Goal: Information Seeking & Learning: Learn about a topic

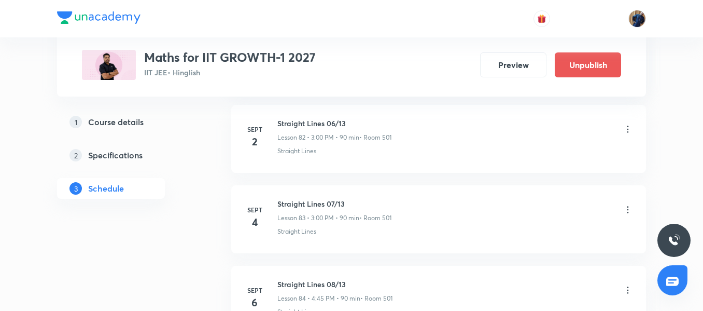
scroll to position [7275, 0]
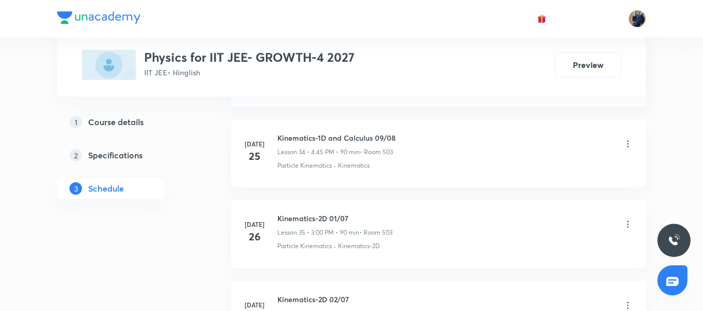
scroll to position [4542, 0]
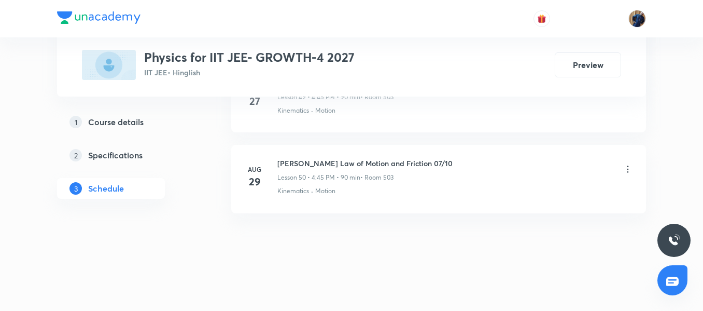
click at [362, 163] on h6 "Newton's Law of Motion and Friction 07/10" at bounding box center [364, 163] width 175 height 11
copy h6 "Newton's Law of Motion and Friction 07/10"
click at [324, 168] on h6 "Newton's Law of Motion and Friction 07/10" at bounding box center [364, 163] width 175 height 11
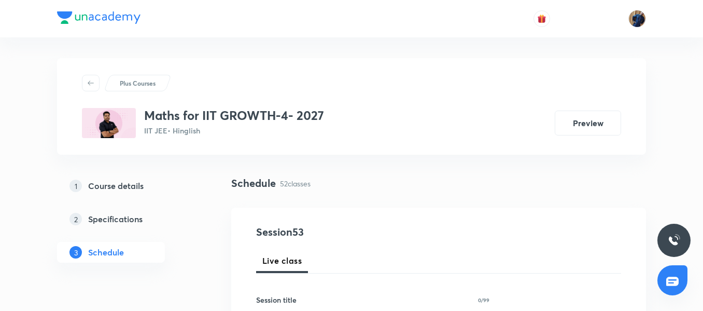
click at [296, 186] on p "52 classes" at bounding box center [295, 183] width 31 height 11
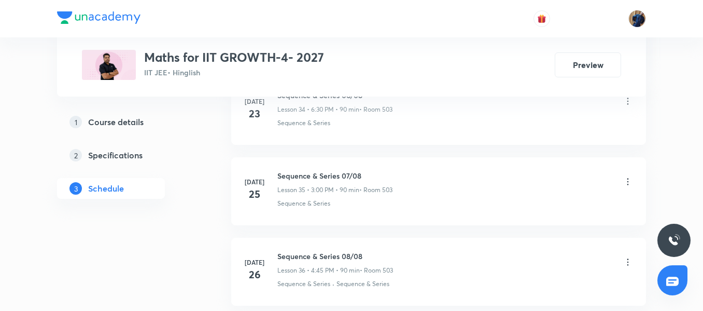
scroll to position [4702, 0]
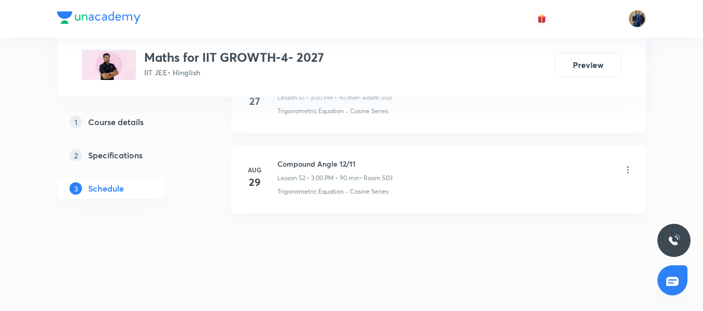
click at [323, 178] on p "Lesson 52 • 3:00 PM • 90 min" at bounding box center [318, 177] width 82 height 9
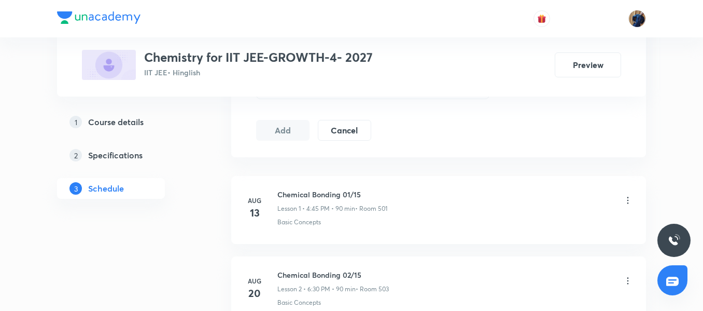
scroll to position [762, 0]
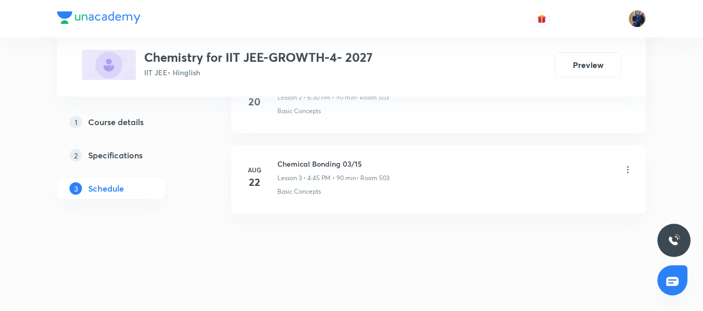
click at [300, 170] on div "Chemical Bonding 03/15 Lesson 3 • 4:45 PM • 90 min • Room 503" at bounding box center [333, 170] width 112 height 24
click at [300, 166] on h6 "Chemical Bonding 03/15" at bounding box center [333, 163] width 112 height 11
copy h6 "Chemical Bonding 03/15"
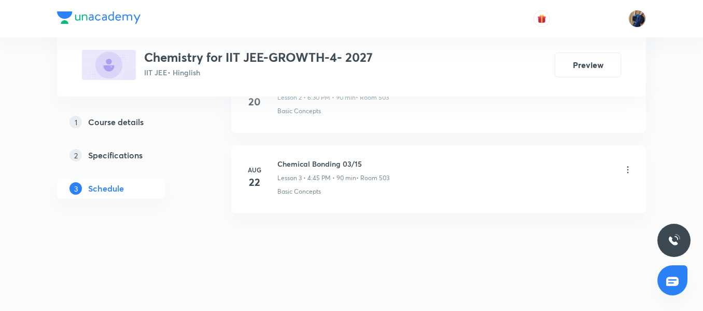
click at [382, 220] on div "Aug 13 Chemical Bonding 01/15 Lesson 1 • 4:45 PM • 90 min • Room 501 Basic Conc…" at bounding box center [438, 102] width 415 height 245
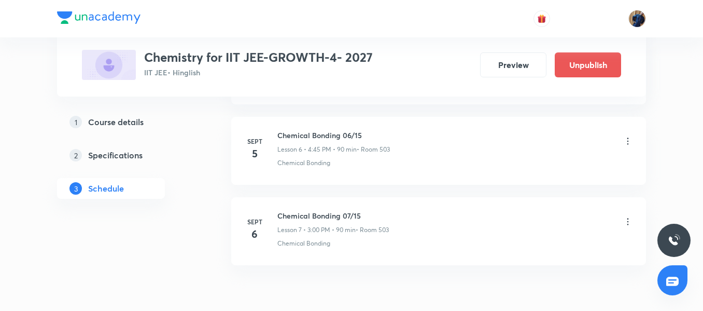
scroll to position [1083, 0]
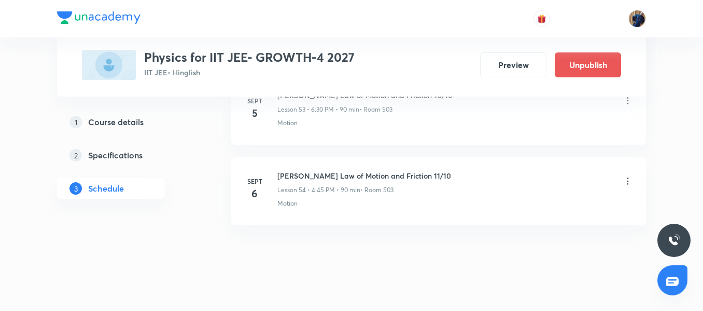
scroll to position [4853, 0]
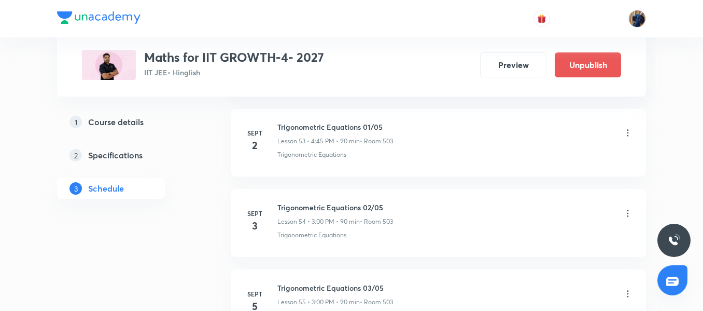
scroll to position [4816, 0]
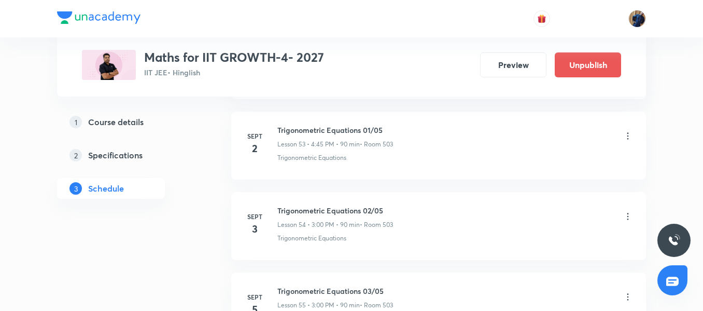
click at [304, 138] on div "Trigonometric Equations 01/05 Lesson 53 • 4:45 PM • 90 min • Room 503" at bounding box center [335, 136] width 116 height 24
click at [313, 130] on h6 "Trigonometric Equations 01/05" at bounding box center [335, 129] width 116 height 11
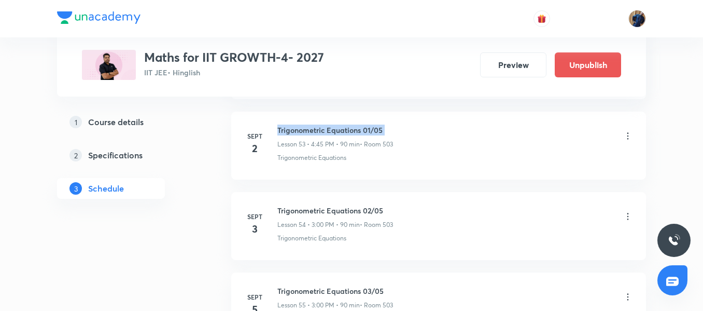
click at [313, 130] on h6 "Trigonometric Equations 01/05" at bounding box center [335, 129] width 116 height 11
click at [313, 151] on div "Trigonometric Equations 01/05 Lesson 53 • 4:45 PM • 90 min • Room 503 Trigonome…" at bounding box center [455, 143] width 356 height 38
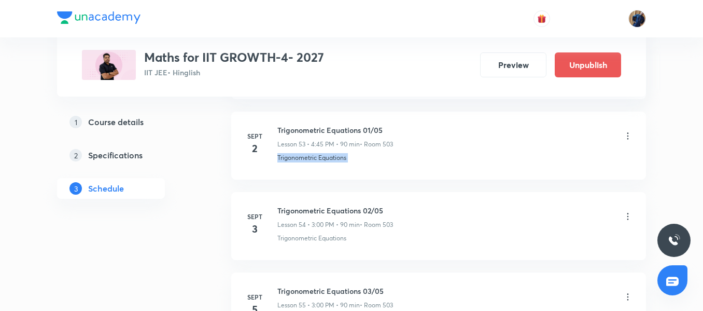
click at [313, 151] on div "Trigonometric Equations 01/05 Lesson 53 • 4:45 PM • 90 min • Room 503 Trigonome…" at bounding box center [455, 143] width 356 height 38
click at [325, 134] on h6 "Trigonometric Equations 01/05" at bounding box center [335, 129] width 116 height 11
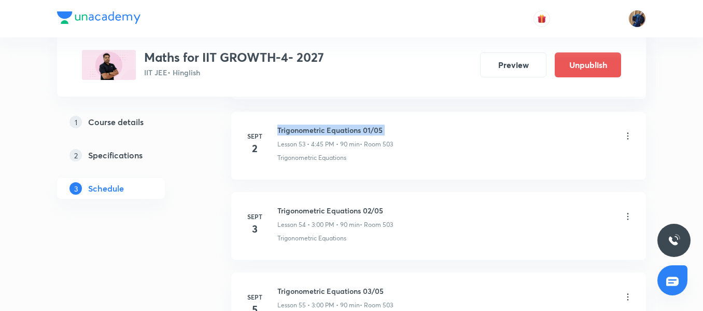
drag, startPoint x: 325, startPoint y: 134, endPoint x: 328, endPoint y: 138, distance: 5.3
click at [325, 135] on h6 "Trigonometric Equations 01/05" at bounding box center [335, 129] width 116 height 11
click at [336, 171] on li "Sept 2 Trigonometric Equations 01/05 Lesson 53 • 4:45 PM • 90 min • Room 503 Tr…" at bounding box center [438, 145] width 415 height 68
click at [313, 147] on p "Lesson 53 • 4:45 PM • 90 min" at bounding box center [318, 143] width 82 height 9
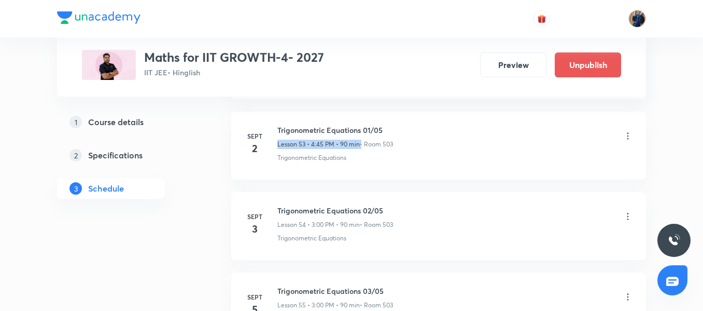
click at [313, 147] on p "Lesson 53 • 4:45 PM • 90 min" at bounding box center [318, 143] width 82 height 9
click at [318, 162] on p "Trigonometric Equations" at bounding box center [311, 157] width 69 height 9
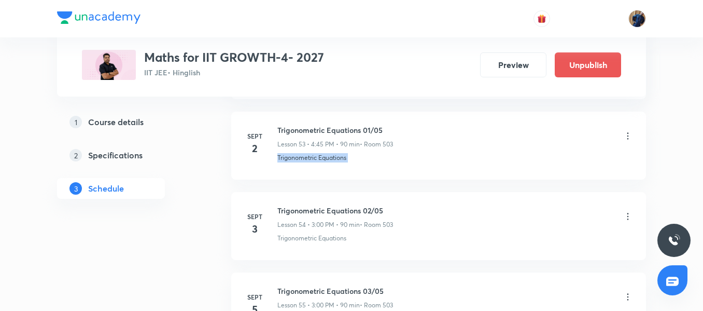
click at [373, 166] on li "Sept 2 Trigonometric Equations 01/05 Lesson 53 • 4:45 PM • 90 min • Room 503 Tr…" at bounding box center [438, 145] width 415 height 68
click at [338, 166] on li "Sept 2 Trigonometric Equations 01/05 Lesson 53 • 4:45 PM • 90 min • Room 503 Tr…" at bounding box center [438, 145] width 415 height 68
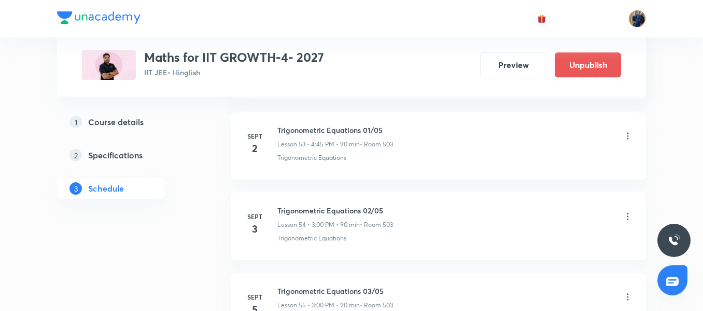
click at [329, 245] on li "Sept 3 Trigonometric Equations 02/05 Lesson 54 • 3:00 PM • 90 min • Room 503 Tr…" at bounding box center [438, 226] width 415 height 68
click at [301, 229] on p "Lesson 54 • 3:00 PM • 90 min" at bounding box center [318, 224] width 82 height 9
click at [304, 215] on h6 "Trigonometric Equations 02/05" at bounding box center [335, 210] width 116 height 11
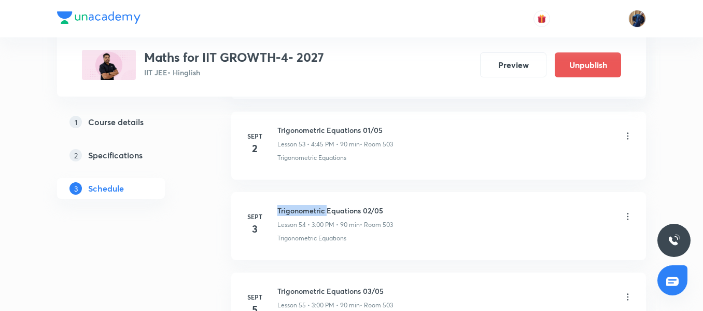
click at [304, 215] on h6 "Trigonometric Equations 02/05" at bounding box center [335, 210] width 116 height 11
click at [328, 237] on p "Trigonometric Equations" at bounding box center [311, 237] width 69 height 9
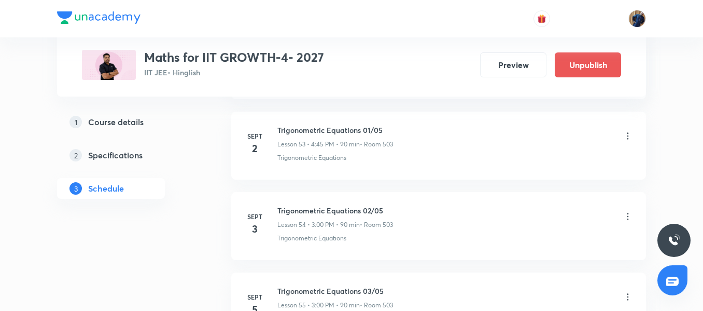
click at [332, 210] on h6 "Trigonometric Equations 02/05" at bounding box center [335, 210] width 116 height 11
click at [320, 244] on li "Sept 3 Trigonometric Equations 02/05 Lesson 54 • 3:00 PM • 90 min • Room 503 Tr…" at bounding box center [438, 226] width 415 height 68
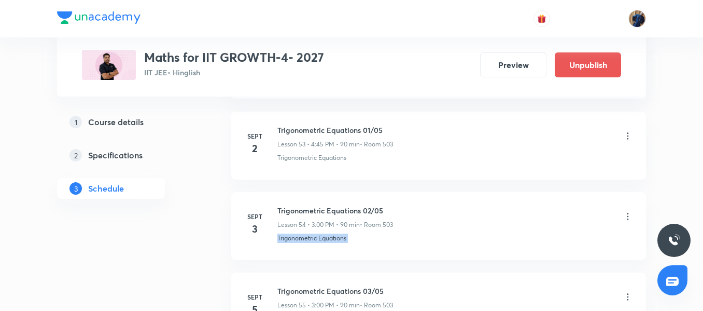
click at [320, 244] on li "Sept 3 Trigonometric Equations 02/05 Lesson 54 • 3:00 PM • 90 min • Room 503 Tr…" at bounding box center [438, 226] width 415 height 68
click at [266, 231] on div "Sept 3" at bounding box center [260, 224] width 33 height 25
click at [321, 130] on h6 "Trigonometric Equations 01/05" at bounding box center [335, 129] width 116 height 11
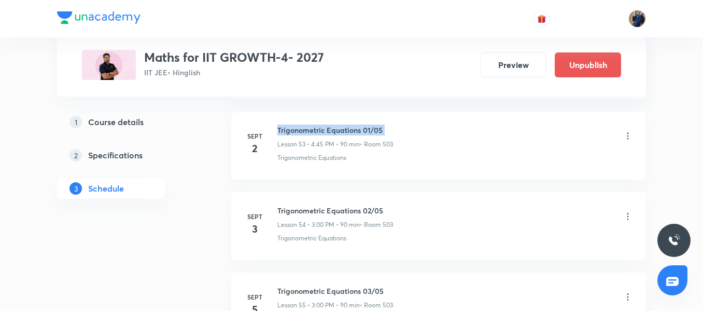
click at [321, 130] on h6 "Trigonometric Equations 01/05" at bounding box center [335, 129] width 116 height 11
click at [344, 208] on h6 "Trigonometric Equations 02/05" at bounding box center [335, 210] width 116 height 11
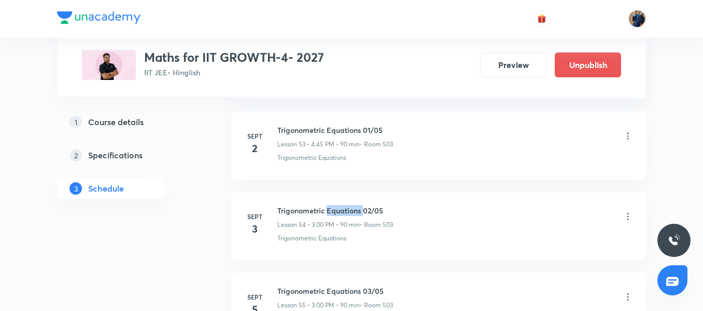
click at [344, 208] on h6 "Trigonometric Equations 02/05" at bounding box center [335, 210] width 116 height 11
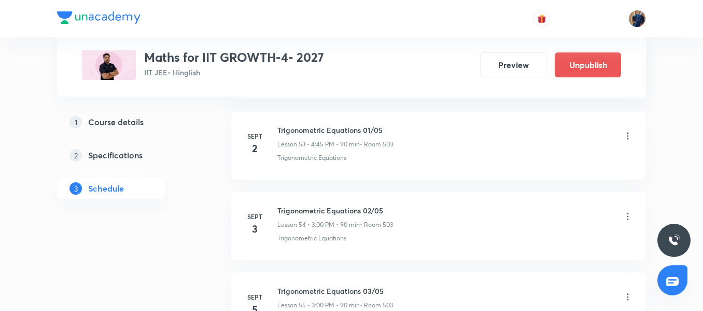
click at [326, 141] on p "Lesson 53 • 4:45 PM • 90 min" at bounding box center [318, 143] width 82 height 9
click at [318, 137] on div "Trigonometric Equations 01/05 Lesson 53 • 4:45 PM • 90 min • Room 503" at bounding box center [335, 136] width 116 height 24
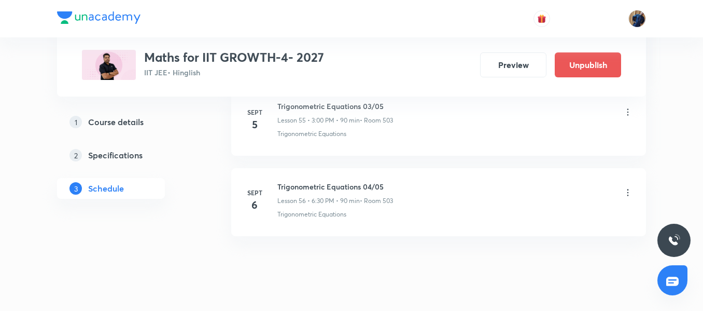
scroll to position [5024, 0]
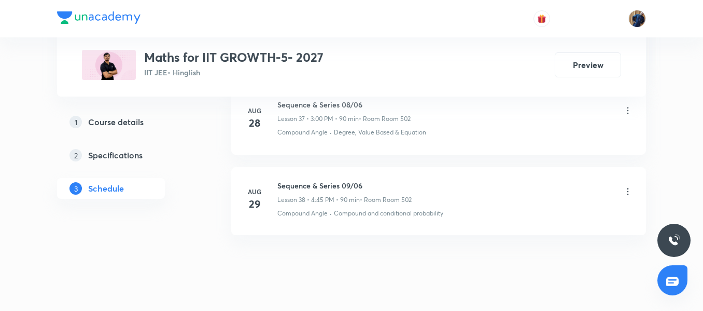
scroll to position [3578, 0]
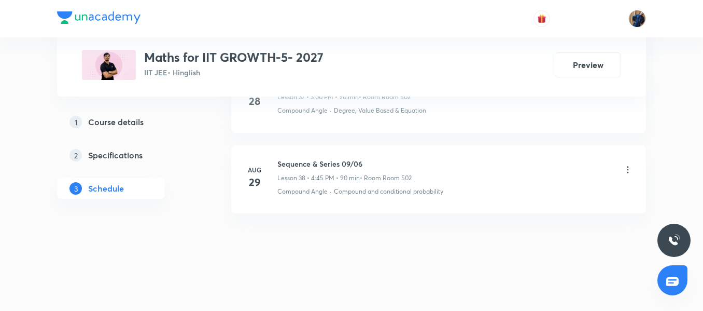
click at [321, 166] on h6 "Sequence & Series 09/06" at bounding box center [344, 163] width 134 height 11
copy h6 "Sequence & Series 09/06"
click at [321, 167] on h6 "Sequence & Series 09/06" at bounding box center [344, 163] width 134 height 11
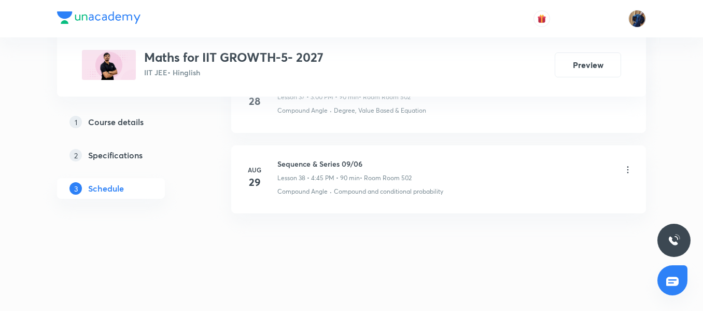
click at [305, 168] on h6 "Sequence & Series 09/06" at bounding box center [344, 163] width 134 height 11
copy h6 "Sequence & Series 09/06"
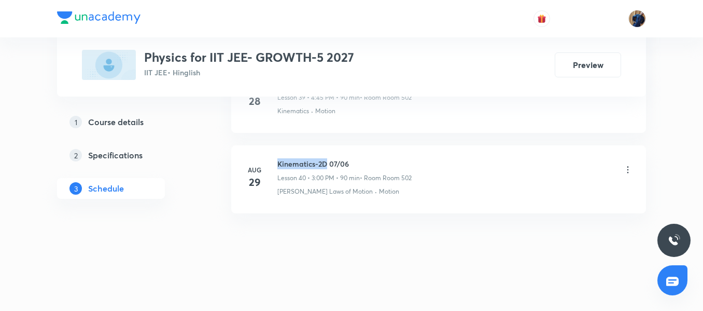
drag, startPoint x: 277, startPoint y: 163, endPoint x: 325, endPoint y: 155, distance: 47.8
click at [325, 155] on li "Aug 29 Kinematics-2D 07/06 Lesson 40 • 3:00 PM • 90 min • Room Room 502 Newton'…" at bounding box center [438, 179] width 415 height 68
drag, startPoint x: 330, startPoint y: 163, endPoint x: 357, endPoint y: 164, distance: 27.0
click at [357, 164] on h6 "Kinematics-2D 07/06" at bounding box center [344, 163] width 134 height 11
copy h6 "07/06"
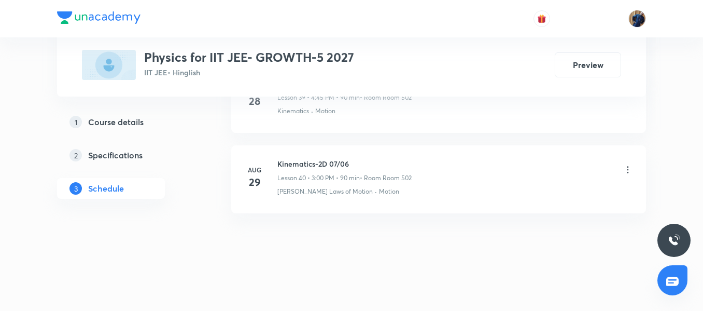
click at [330, 205] on li "Aug 29 Kinematics-2D 07/06 Lesson 40 • 3:00 PM • 90 min • Room Room 502 Newton'…" at bounding box center [438, 179] width 415 height 68
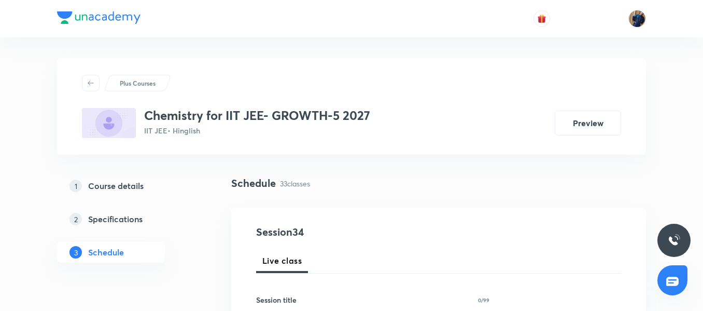
click at [283, 199] on div "Schedule 33 classes" at bounding box center [438, 191] width 415 height 32
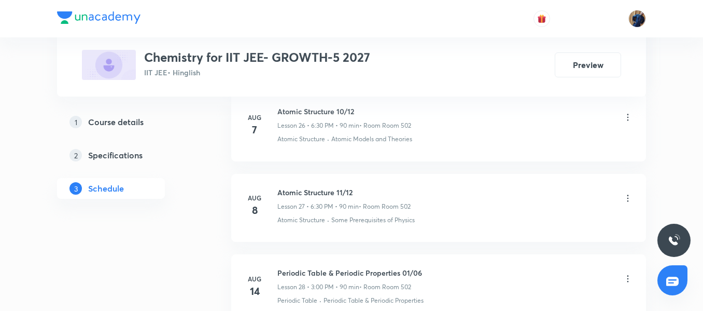
scroll to position [3174, 0]
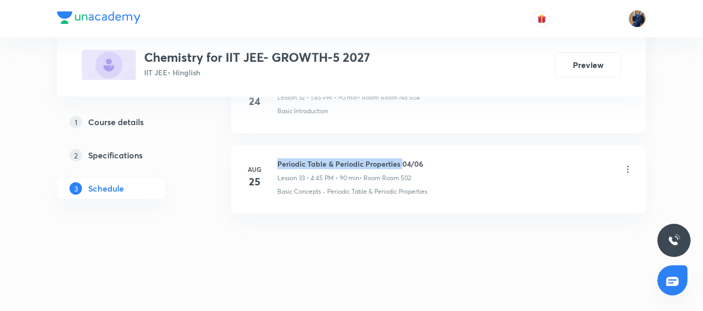
drag, startPoint x: 278, startPoint y: 163, endPoint x: 400, endPoint y: 166, distance: 122.4
click at [400, 166] on h6 "Periodic Table & Periodic Properties 04/06" at bounding box center [350, 163] width 146 height 11
copy h6 "Periodic Table & Periodic Properties"
click at [353, 213] on li "Aug 25 Periodic Table & Periodic Properties 04/06 Lesson 33 • 4:45 PM • 90 min …" at bounding box center [438, 179] width 415 height 68
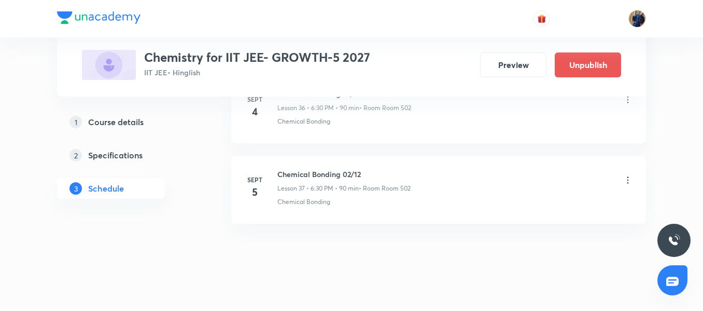
scroll to position [3496, 0]
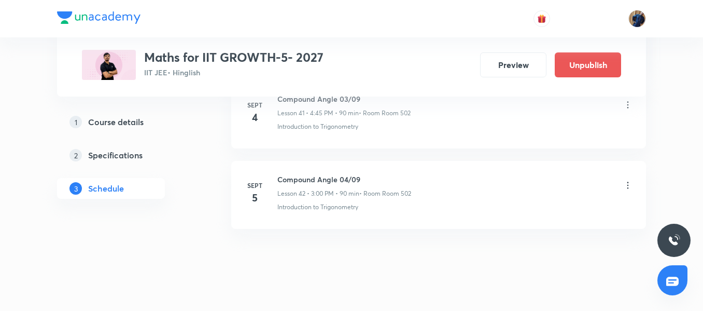
scroll to position [3889, 0]
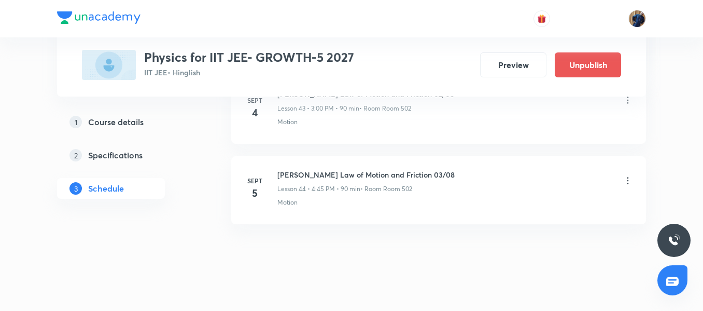
scroll to position [4050, 0]
